Goal: Navigation & Orientation: Find specific page/section

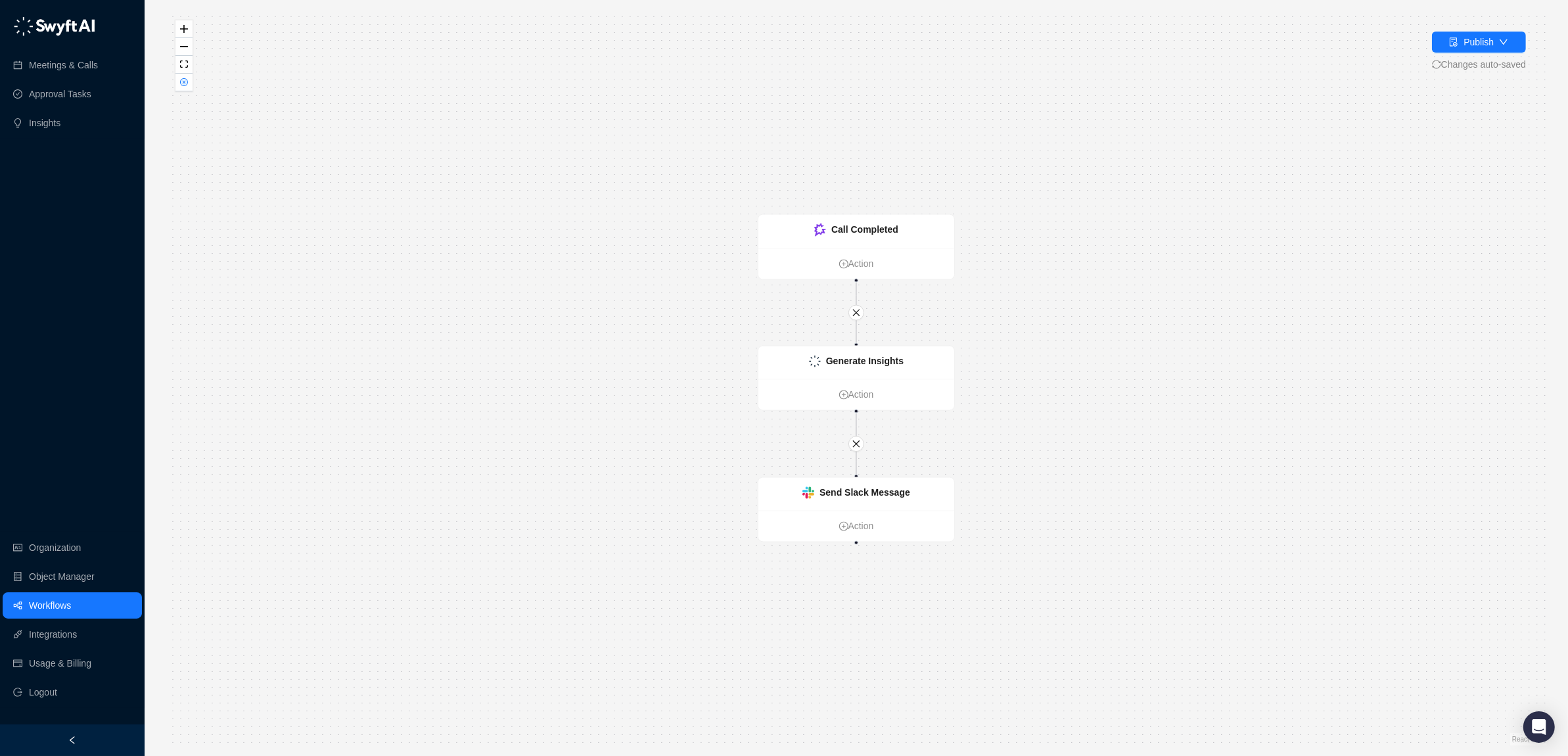
click at [29, 603] on link "Workflows" at bounding box center [50, 605] width 42 height 26
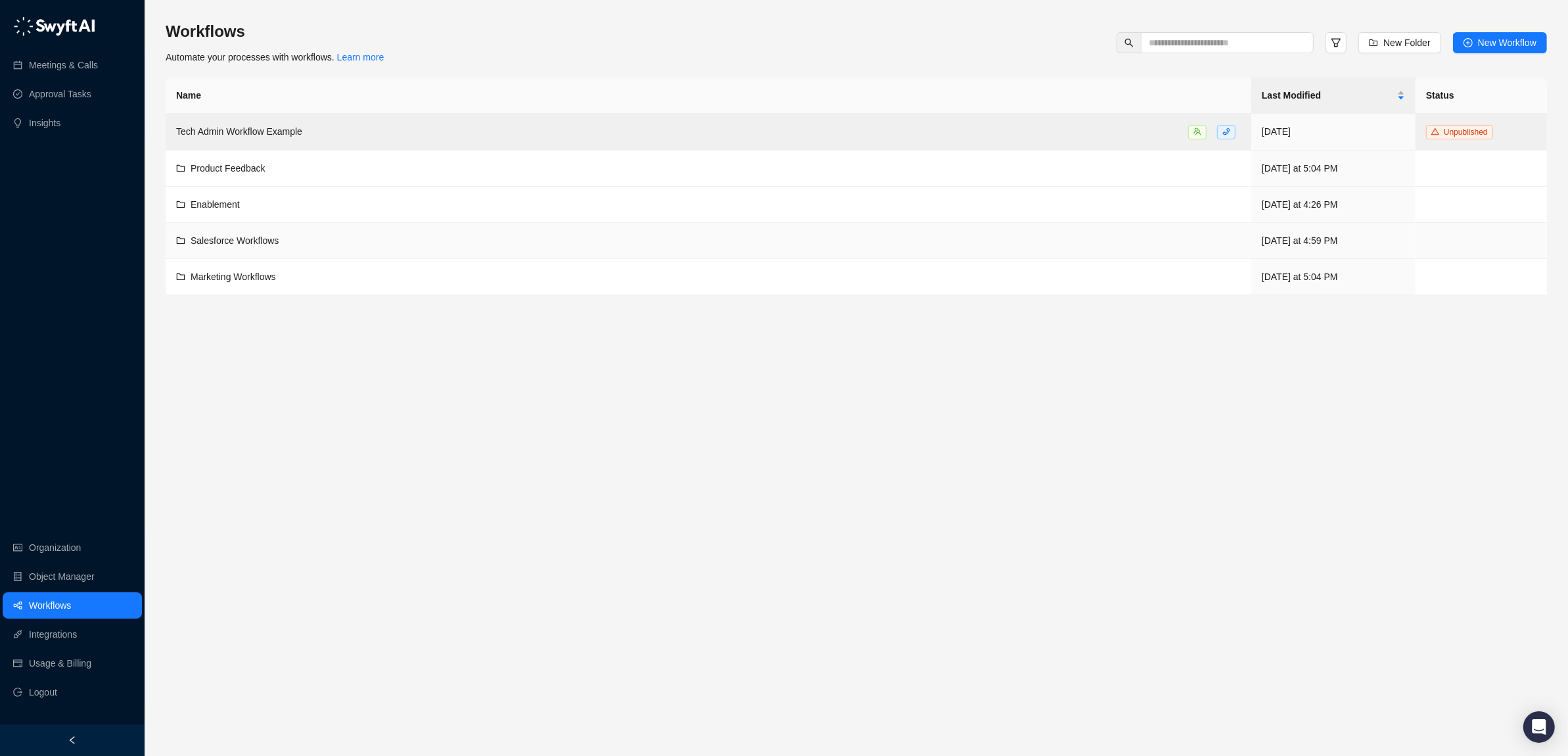
click at [204, 245] on span "Salesforce Workflows" at bounding box center [234, 240] width 88 height 10
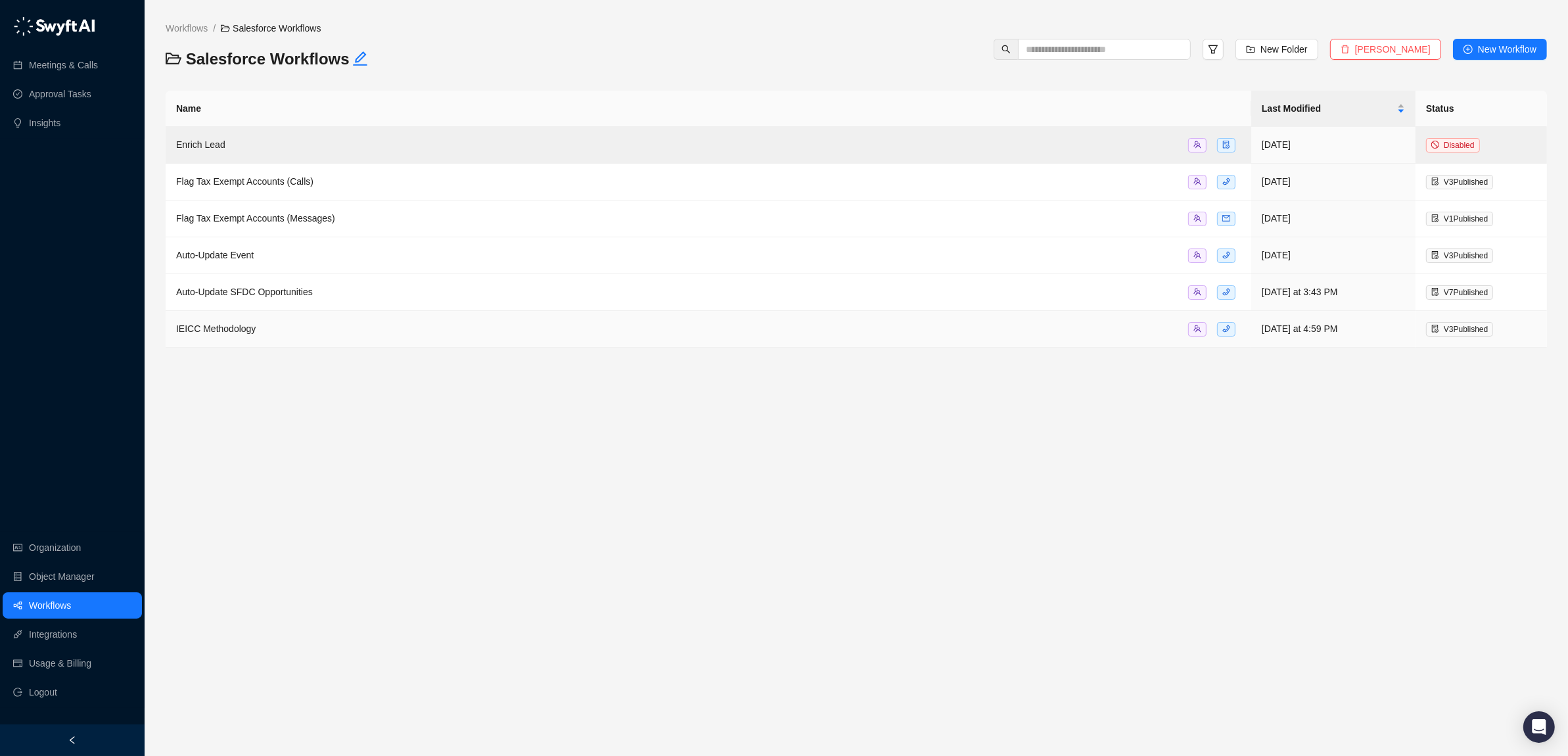
click at [207, 333] on span "IEICC Methodology" at bounding box center [215, 328] width 79 height 10
